Goal: Information Seeking & Learning: Learn about a topic

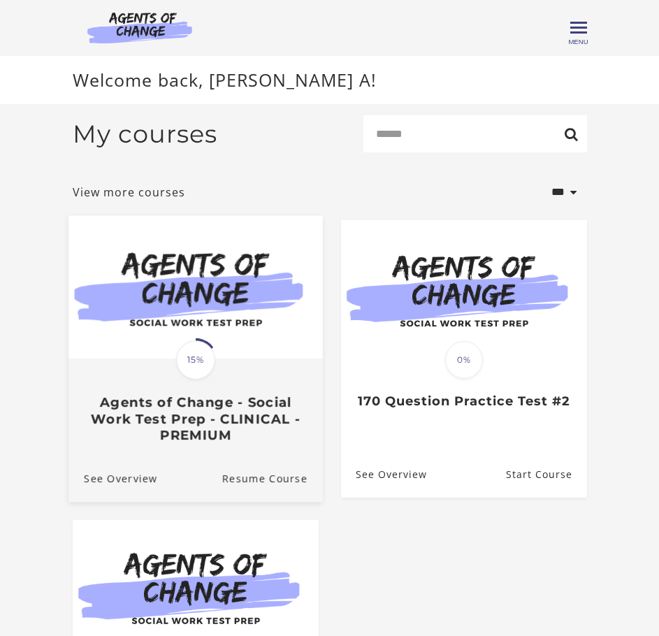
click at [198, 372] on span "15%" at bounding box center [195, 360] width 39 height 39
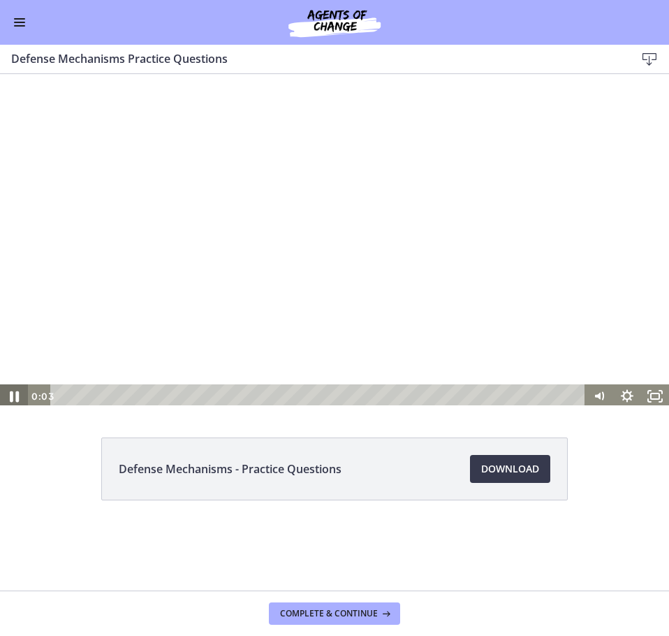
click at [17, 395] on icon "Pause" at bounding box center [14, 396] width 9 height 11
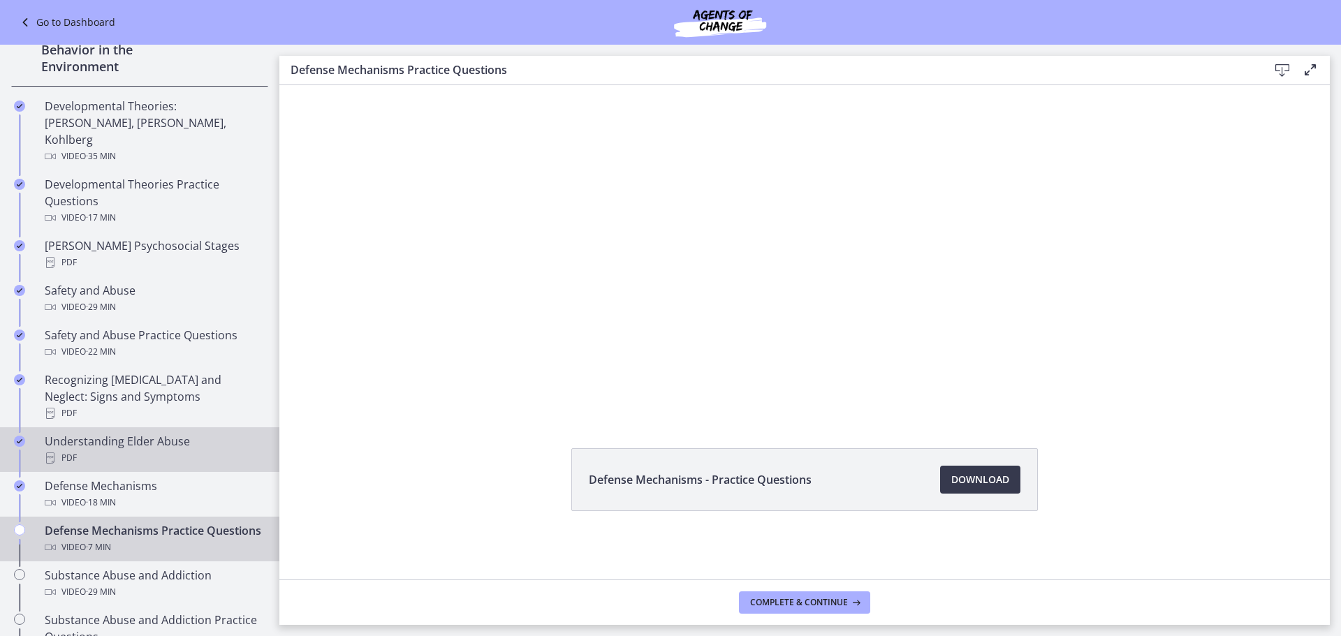
scroll to position [419, 0]
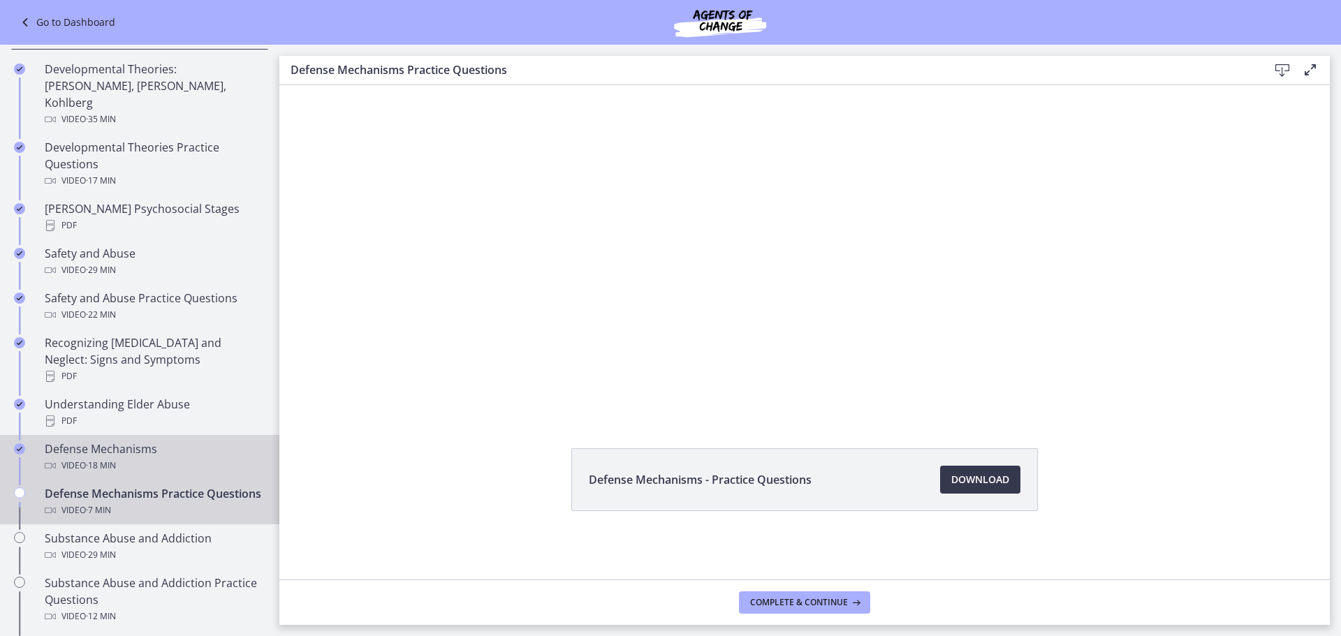
click at [152, 441] on div "Defense Mechanisms Video · 18 min" at bounding box center [154, 458] width 218 height 34
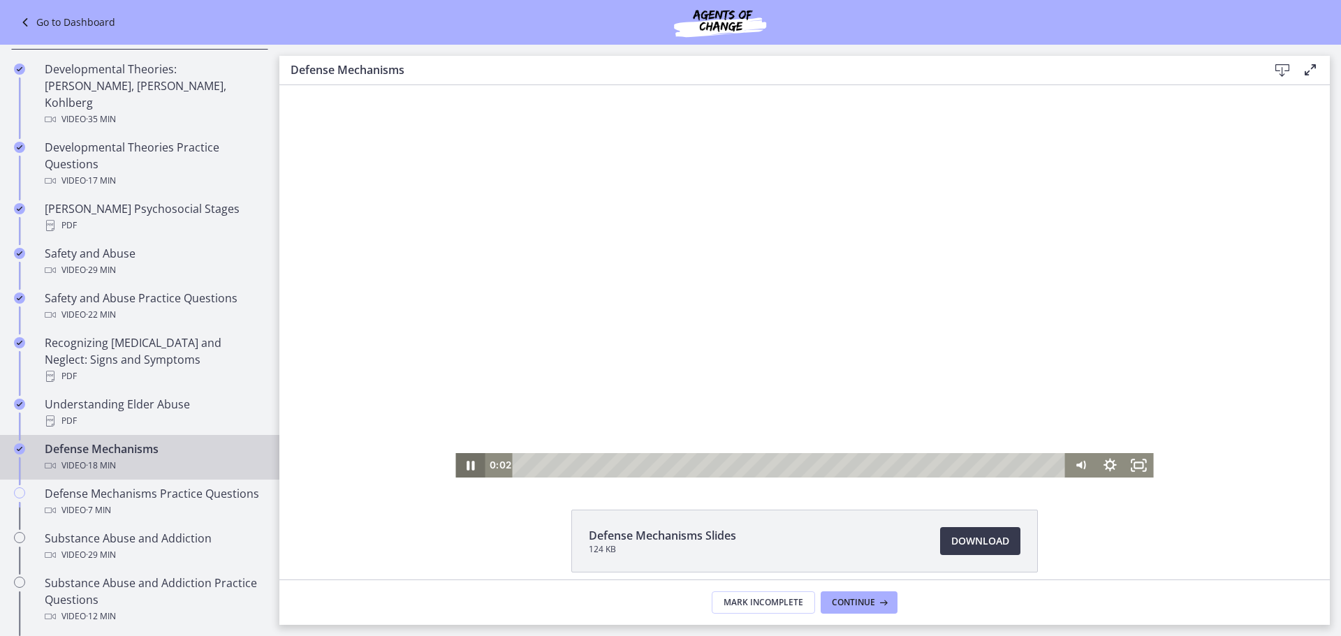
click at [467, 462] on icon "Pause" at bounding box center [471, 465] width 8 height 9
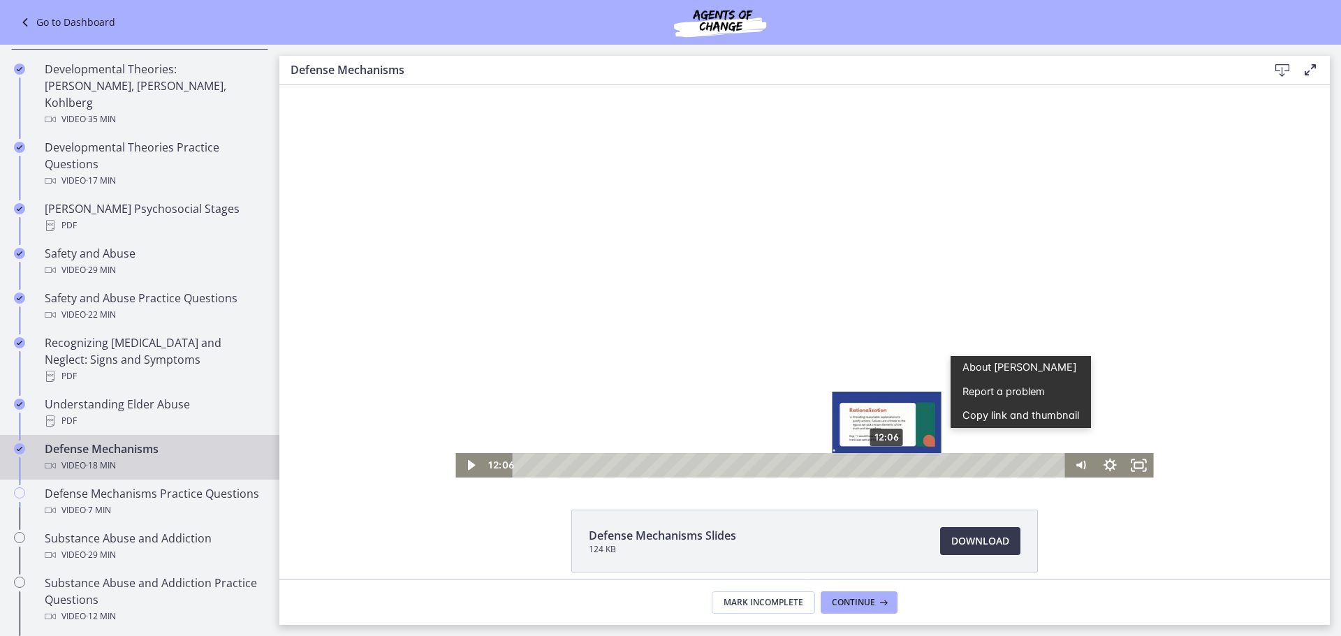
drag, startPoint x: 923, startPoint y: 463, endPoint x: 882, endPoint y: 469, distance: 41.6
click at [668, 469] on div "Playbar" at bounding box center [886, 466] width 8 height 8
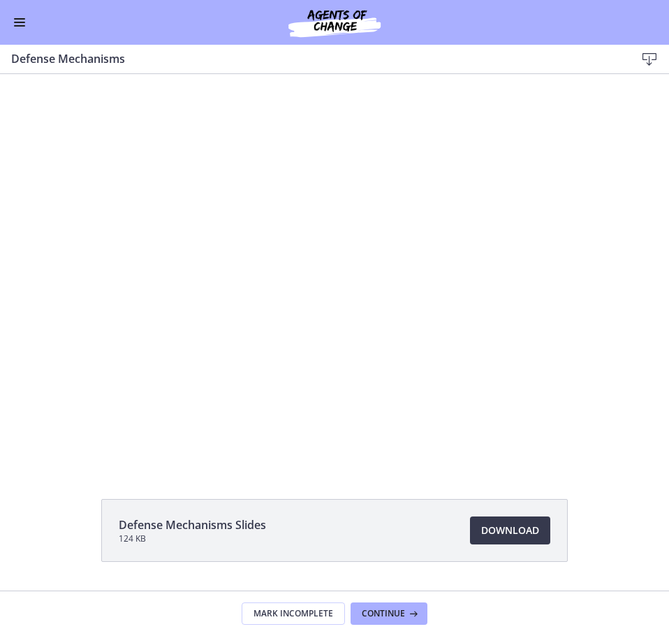
scroll to position [416, 0]
